Goal: Information Seeking & Learning: Learn about a topic

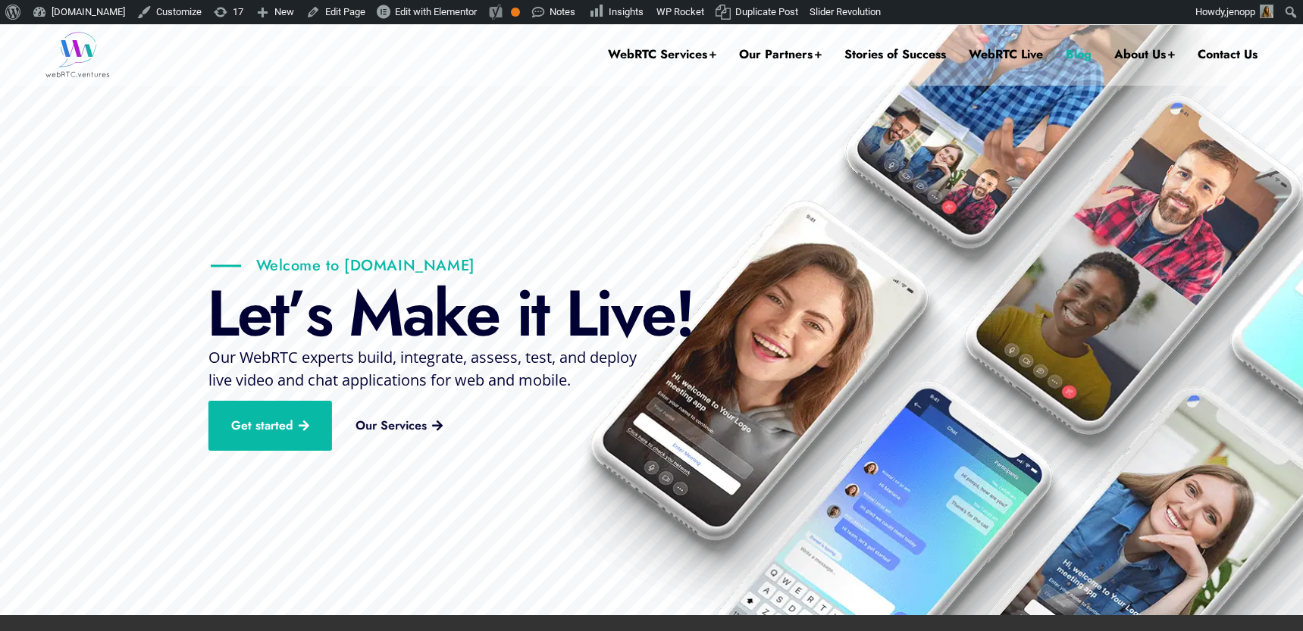
click at [1076, 52] on link "Blog" at bounding box center [1078, 54] width 26 height 61
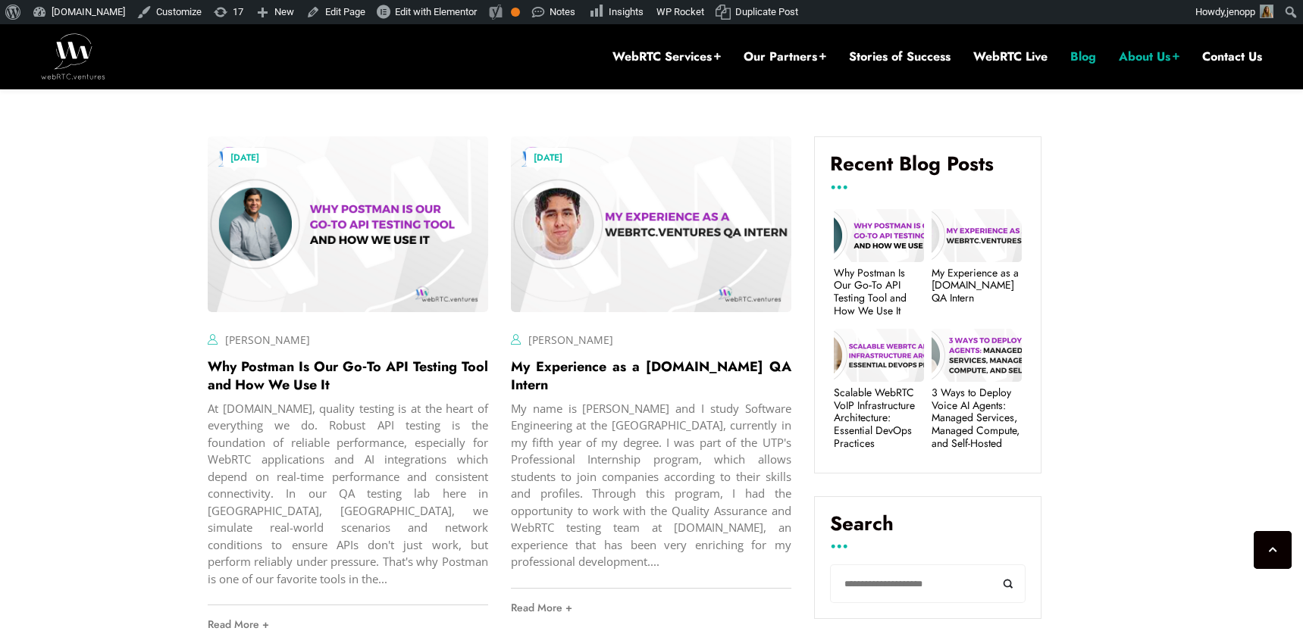
scroll to position [562, 0]
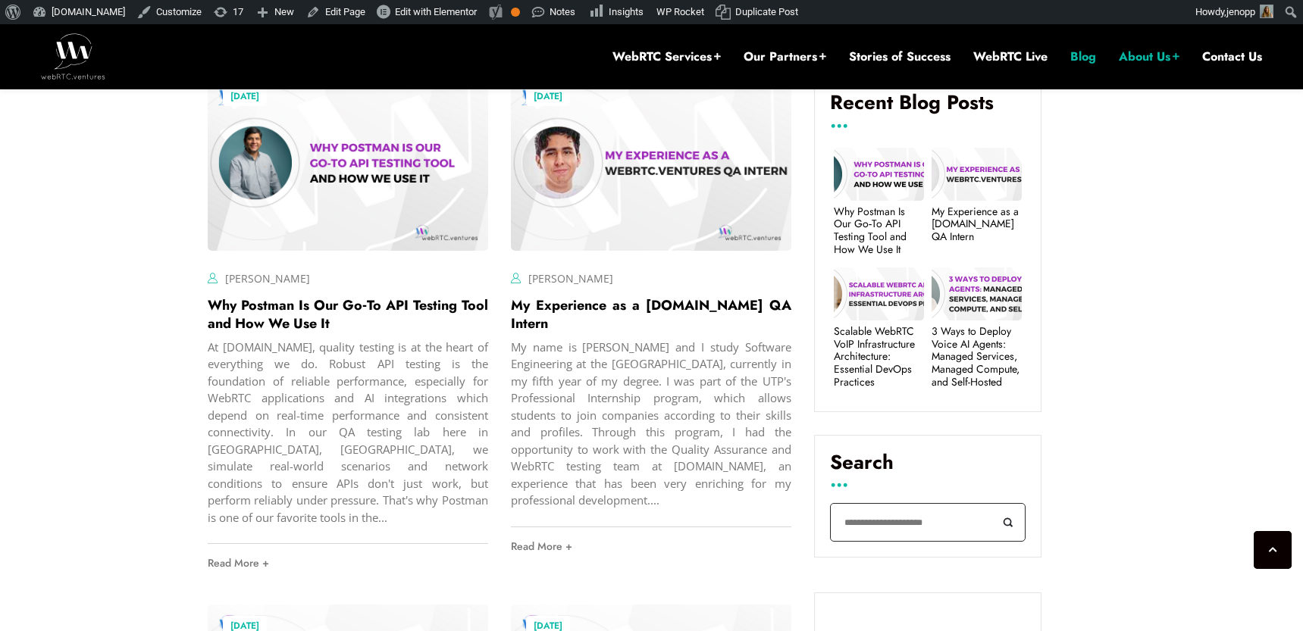
click at [890, 517] on input "Search" at bounding box center [928, 522] width 196 height 39
type input "*"
type input "****"
click at [991, 503] on button "Search" at bounding box center [1008, 522] width 34 height 39
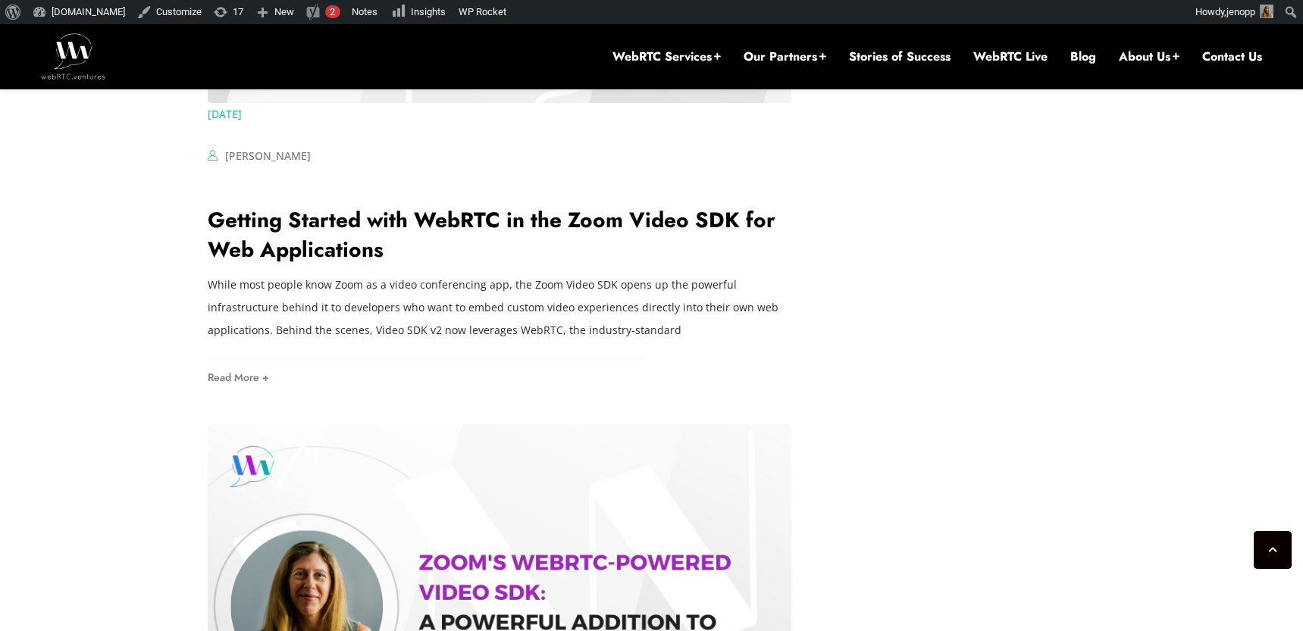
scroll to position [2411, 0]
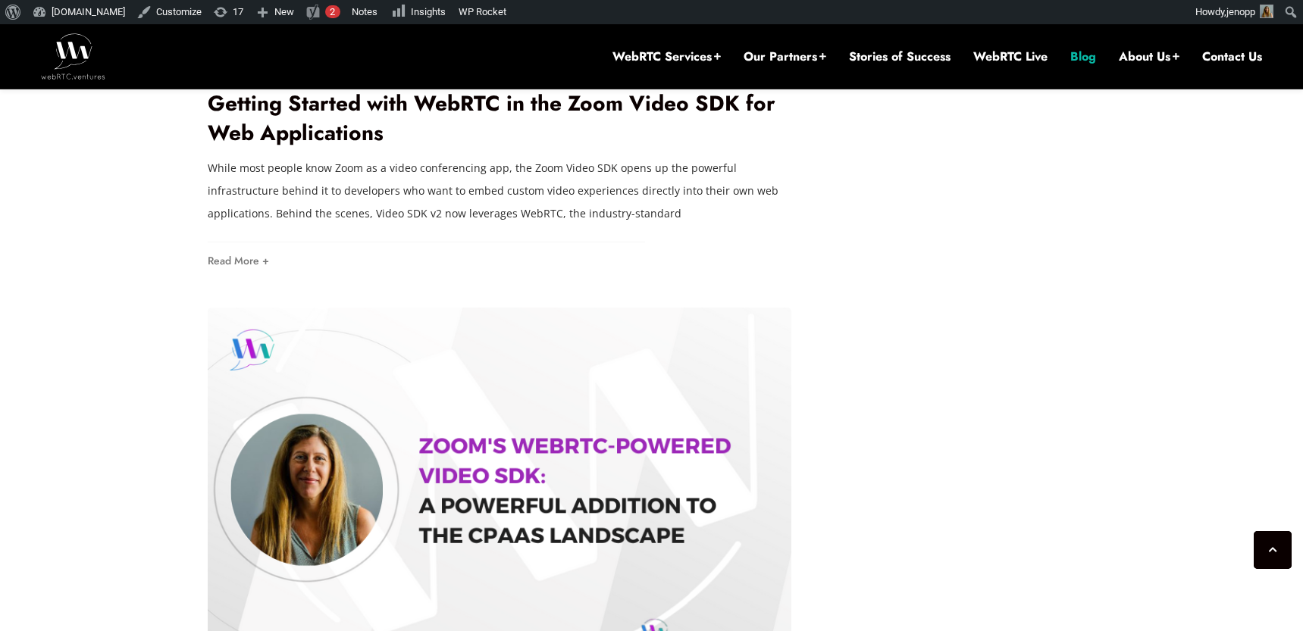
click at [1072, 59] on link "Blog" at bounding box center [1083, 56] width 26 height 17
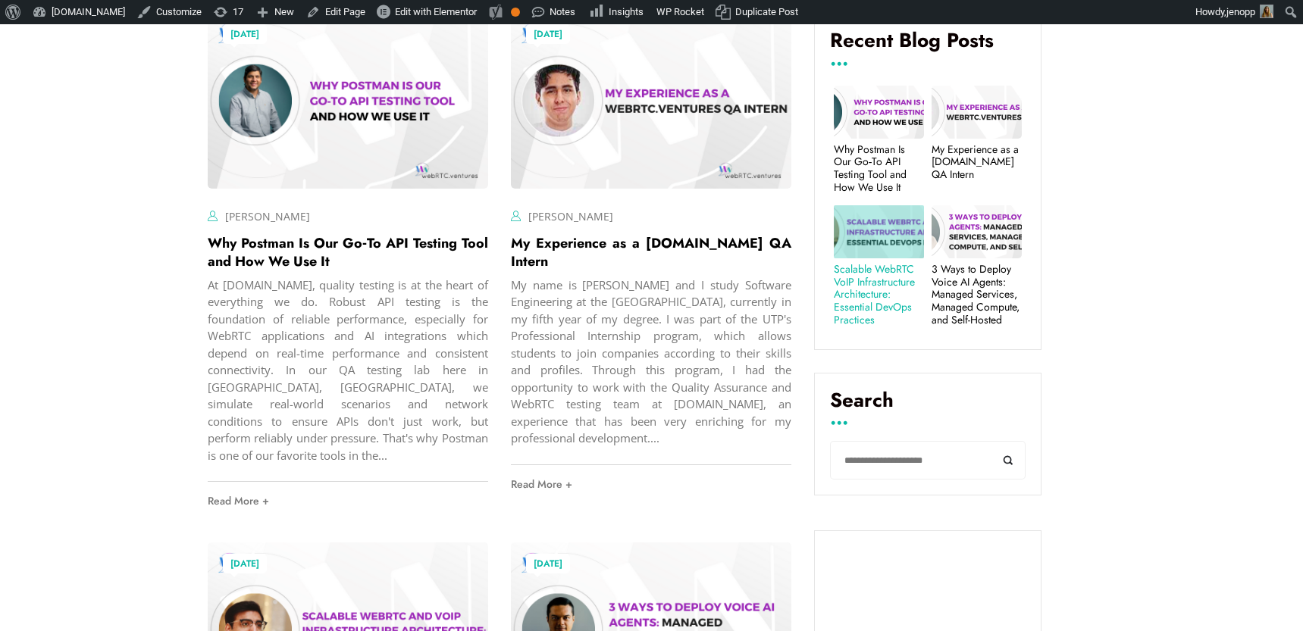
scroll to position [556, 0]
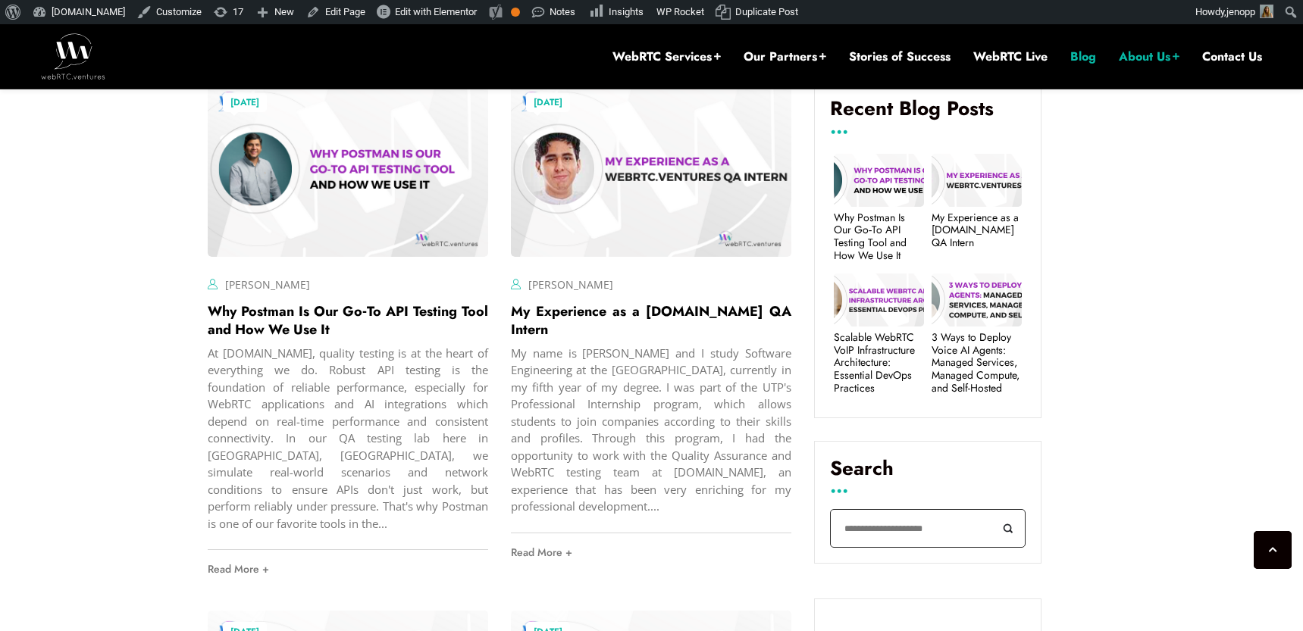
click at [882, 528] on input "Search" at bounding box center [928, 528] width 196 height 39
type input "*******"
click at [991, 509] on button "Search" at bounding box center [1008, 528] width 34 height 39
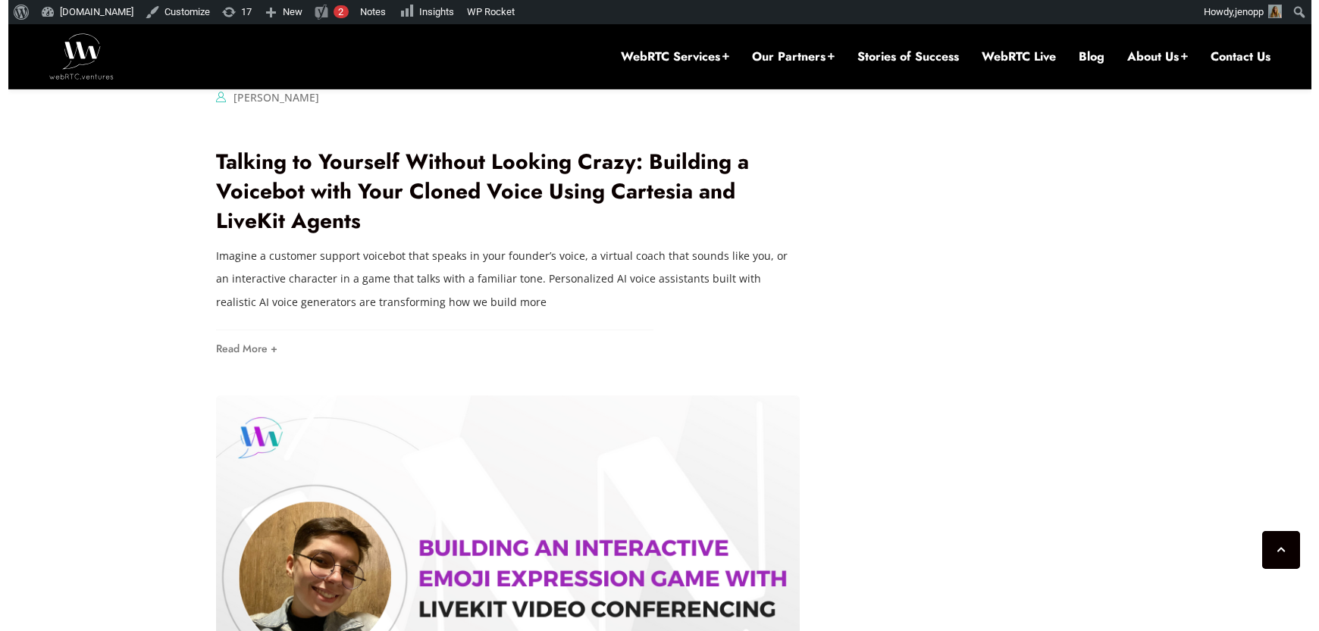
scroll to position [2495, 0]
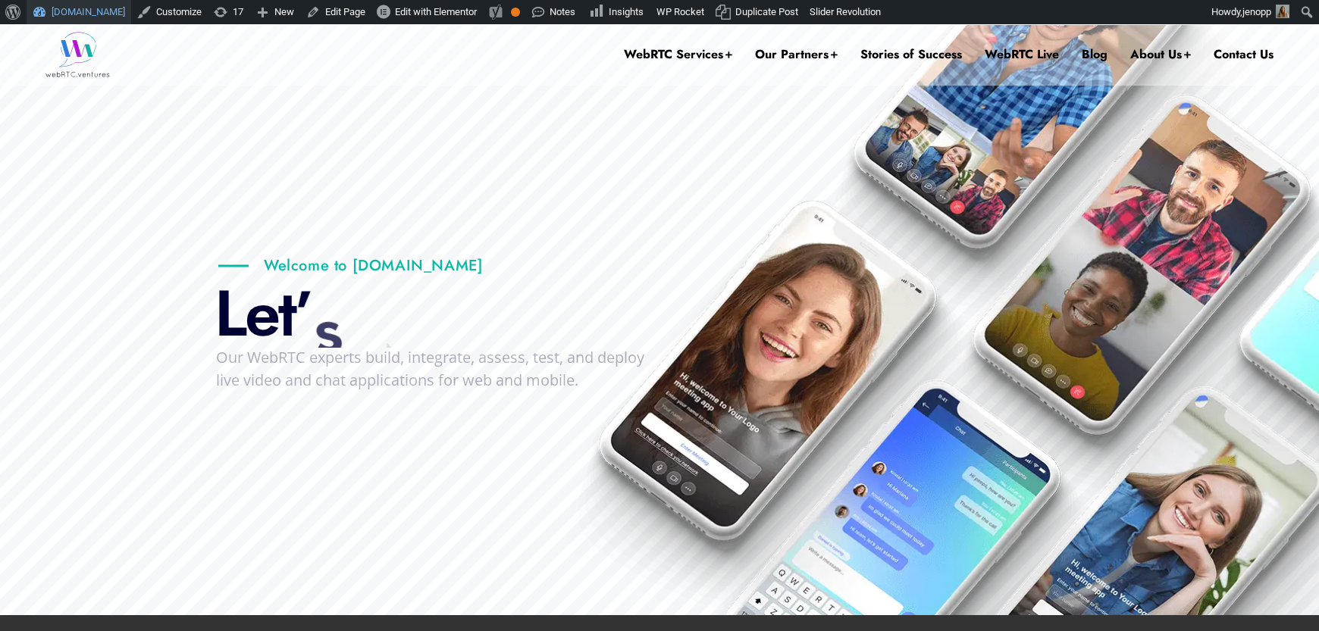
click at [80, 15] on link "[DOMAIN_NAME]" at bounding box center [79, 12] width 105 height 24
